Goal: Information Seeking & Learning: Learn about a topic

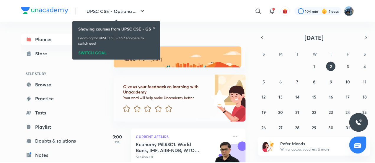
scroll to position [23, 0]
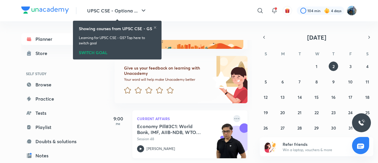
click at [234, 115] on icon at bounding box center [237, 118] width 7 height 7
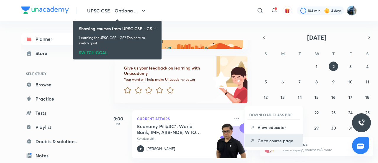
click at [271, 143] on p "Go to course page" at bounding box center [278, 140] width 41 height 6
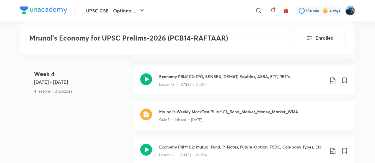
scroll to position [1067, 0]
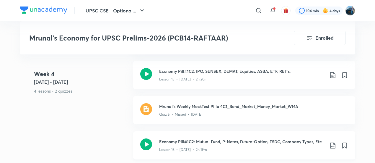
click at [277, 142] on h3 "Economy Pill#1C2: Mutual Fund, P-Notes, Future-Option, FSDC, Company Types, Etc" at bounding box center [242, 141] width 166 height 6
click at [264, 145] on div "Lesson 16 • [DATE] • 2h 19m" at bounding box center [242, 149] width 166 height 8
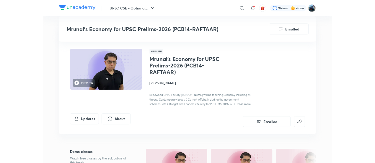
scroll to position [1067, 0]
